Goal: Task Accomplishment & Management: Manage account settings

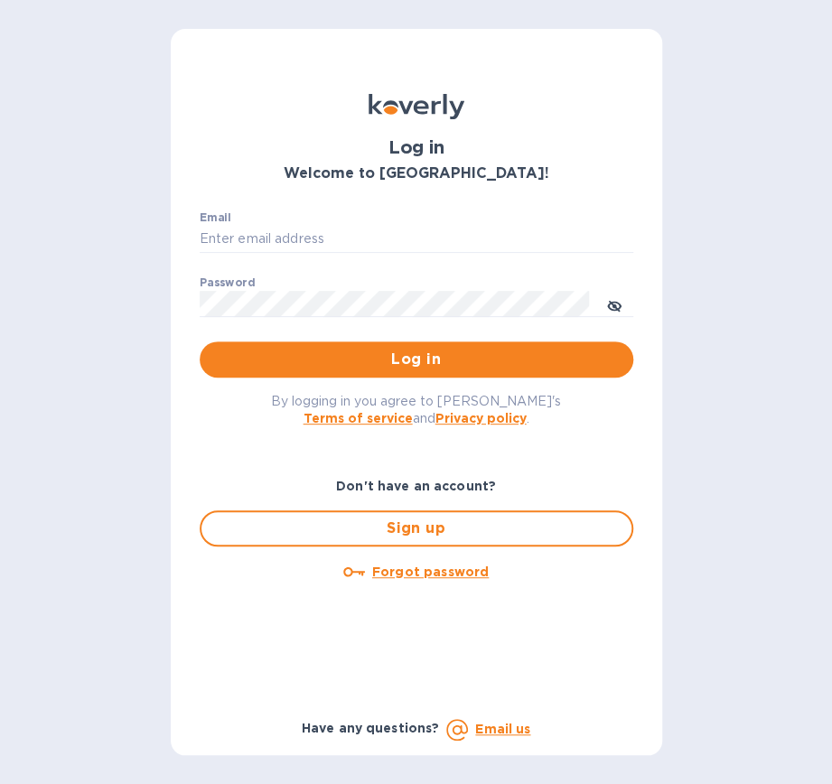
type input "[EMAIL_ADDRESS][DOMAIN_NAME]"
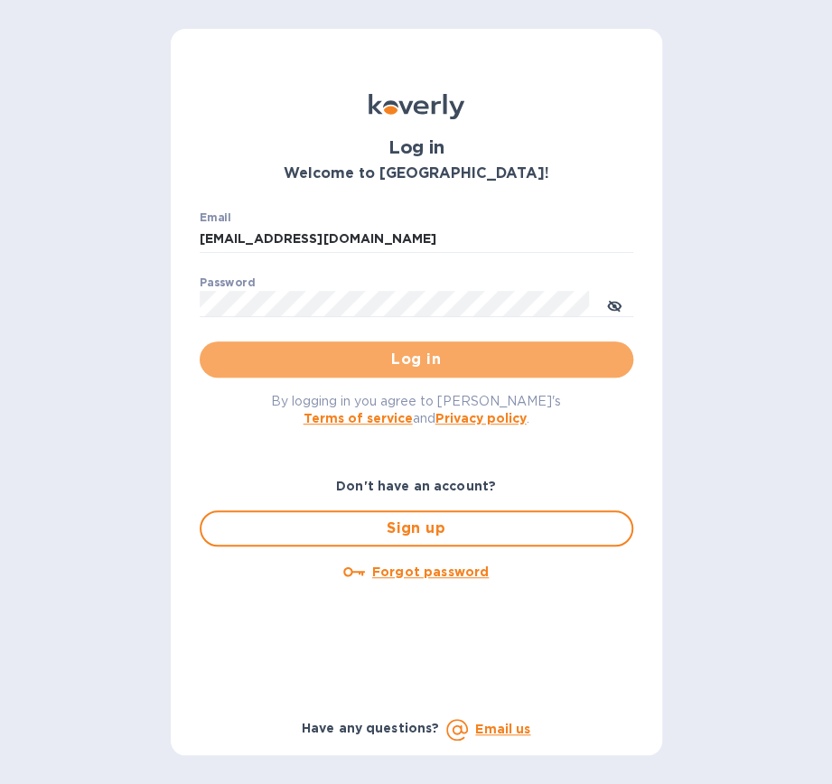
click at [433, 362] on span "Log in" at bounding box center [416, 360] width 405 height 22
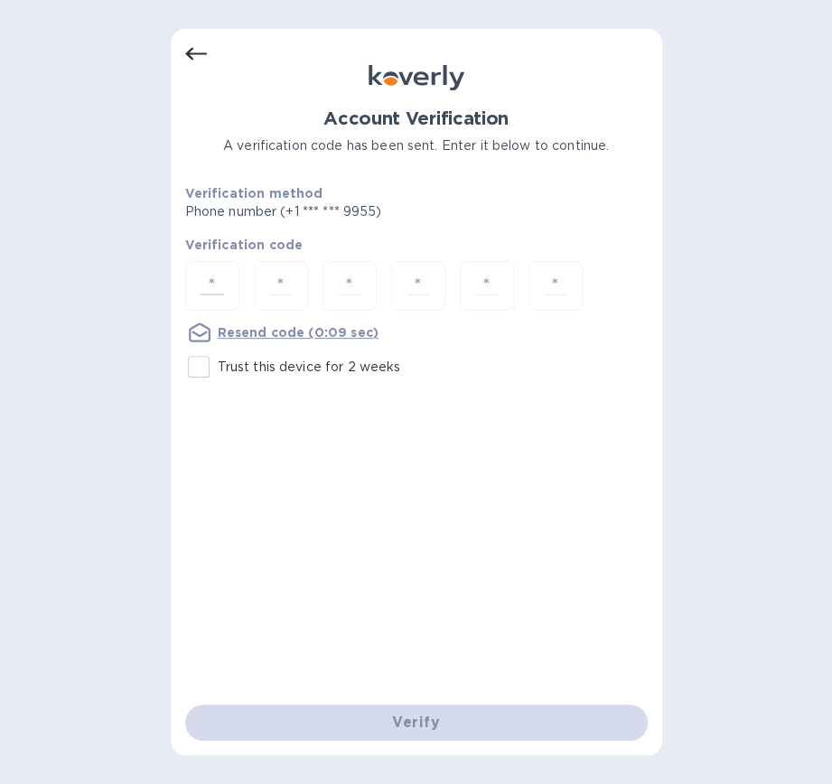
click at [201, 278] on input "number" at bounding box center [212, 285] width 38 height 33
type input "9"
type input "7"
type input "6"
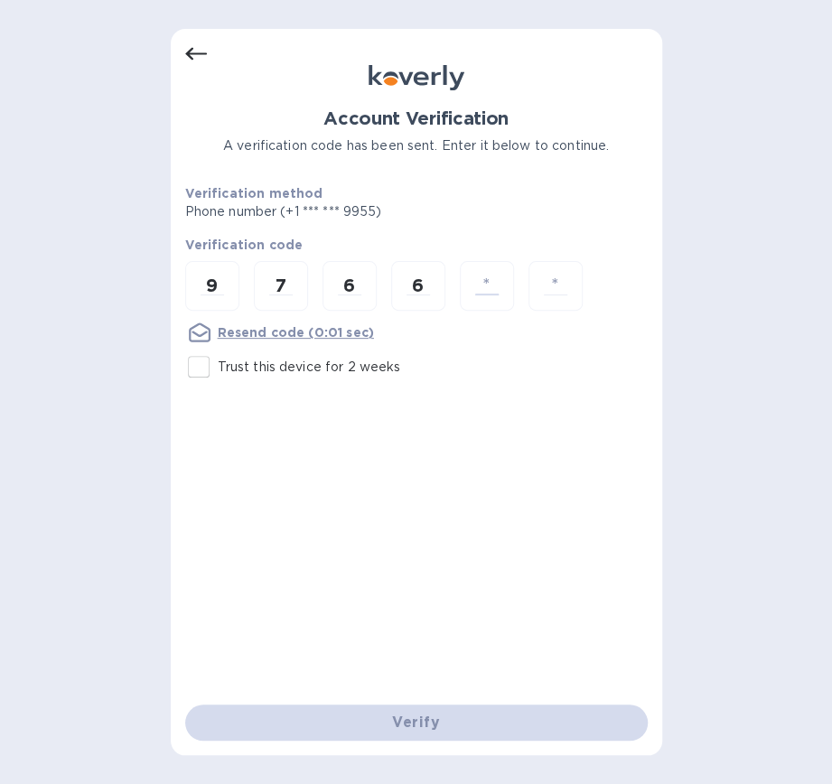
type input "2"
type input "7"
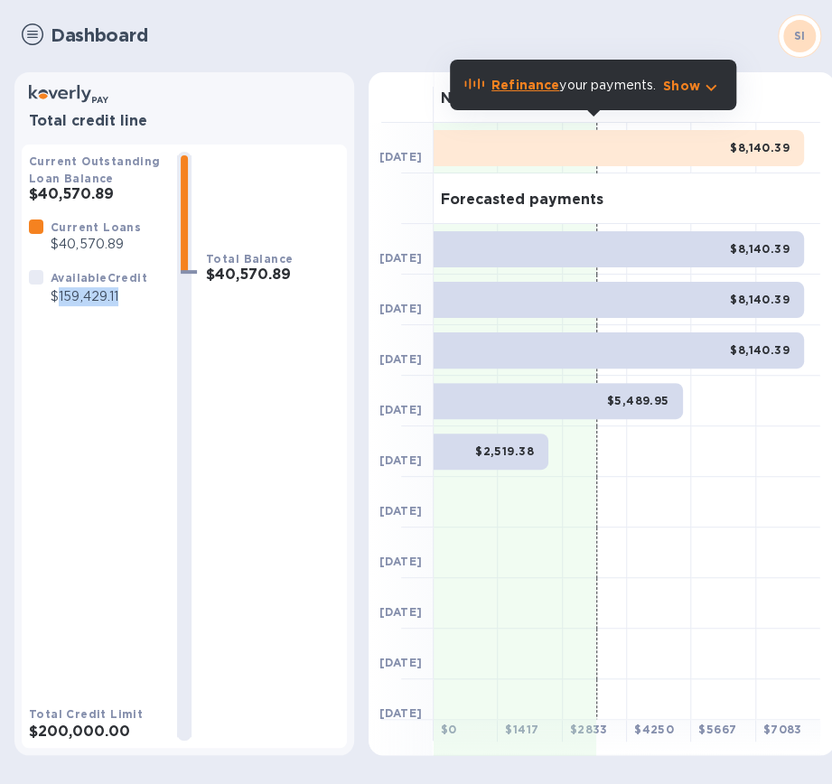
drag, startPoint x: 58, startPoint y: 296, endPoint x: 120, endPoint y: 297, distance: 62.4
click at [120, 297] on p "$159,429.11" at bounding box center [99, 296] width 97 height 19
copy p "159,429.11"
